Goal: Check status: Check status

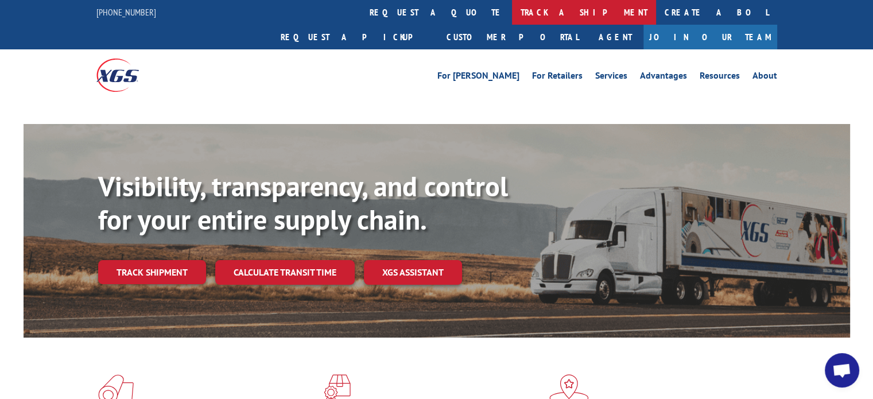
scroll to position [1123, 0]
click at [512, 9] on link "track a shipment" at bounding box center [584, 12] width 144 height 25
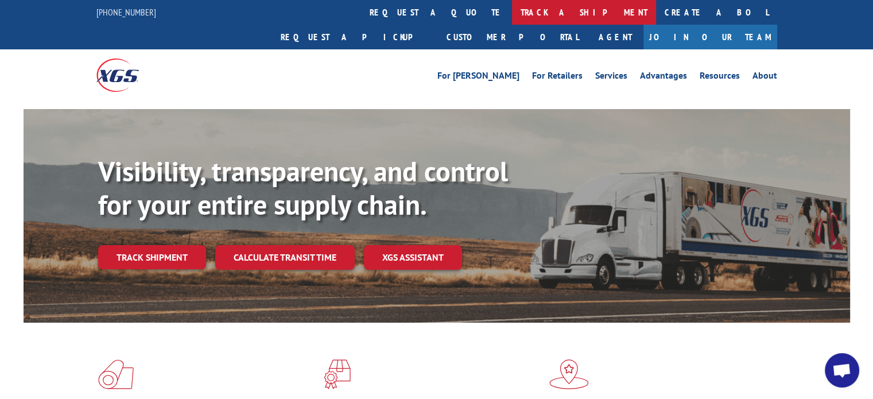
click at [512, 17] on link "track a shipment" at bounding box center [584, 12] width 144 height 25
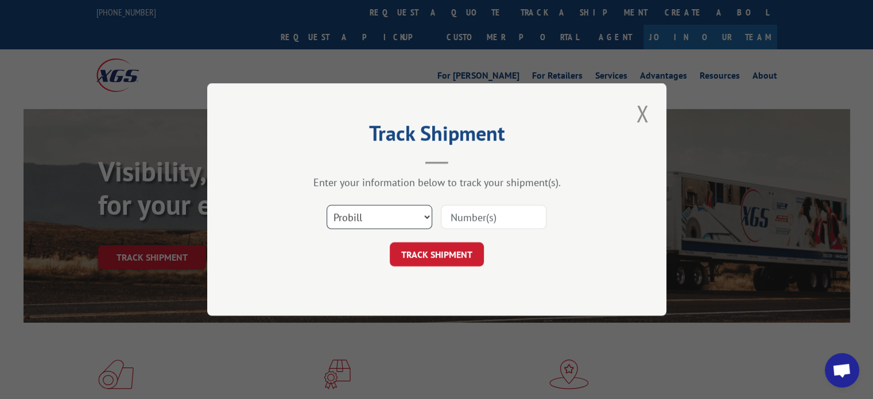
click at [416, 211] on select "Select category... Probill BOL PO" at bounding box center [380, 217] width 106 height 24
select select "bol"
click at [327, 205] on select "Select category... Probill BOL PO" at bounding box center [380, 217] width 106 height 24
click at [466, 217] on input at bounding box center [494, 217] width 106 height 24
type input "0908644"
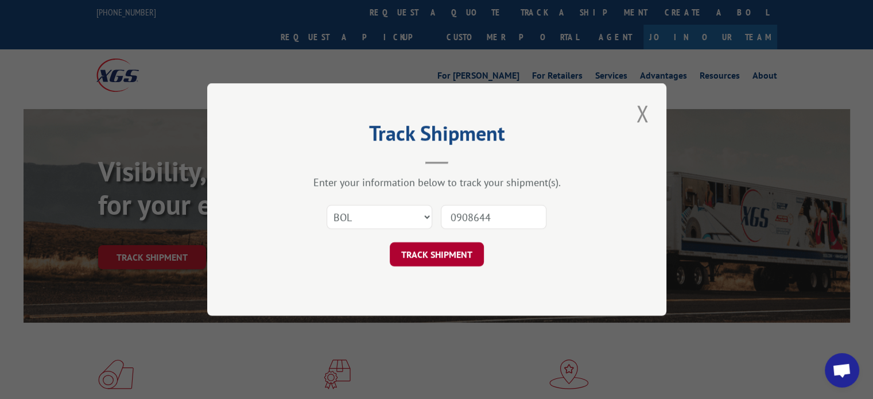
click at [461, 261] on button "TRACK SHIPMENT" at bounding box center [437, 254] width 94 height 24
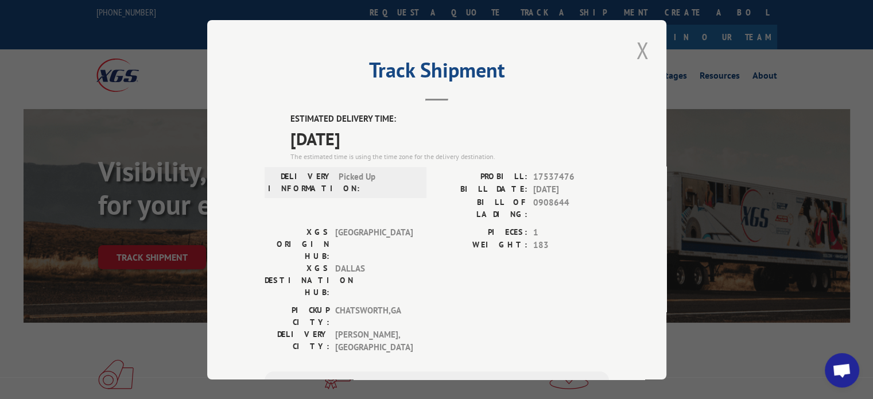
click at [639, 52] on button "Close modal" at bounding box center [643, 50] width 20 height 32
